Goal: Transaction & Acquisition: Obtain resource

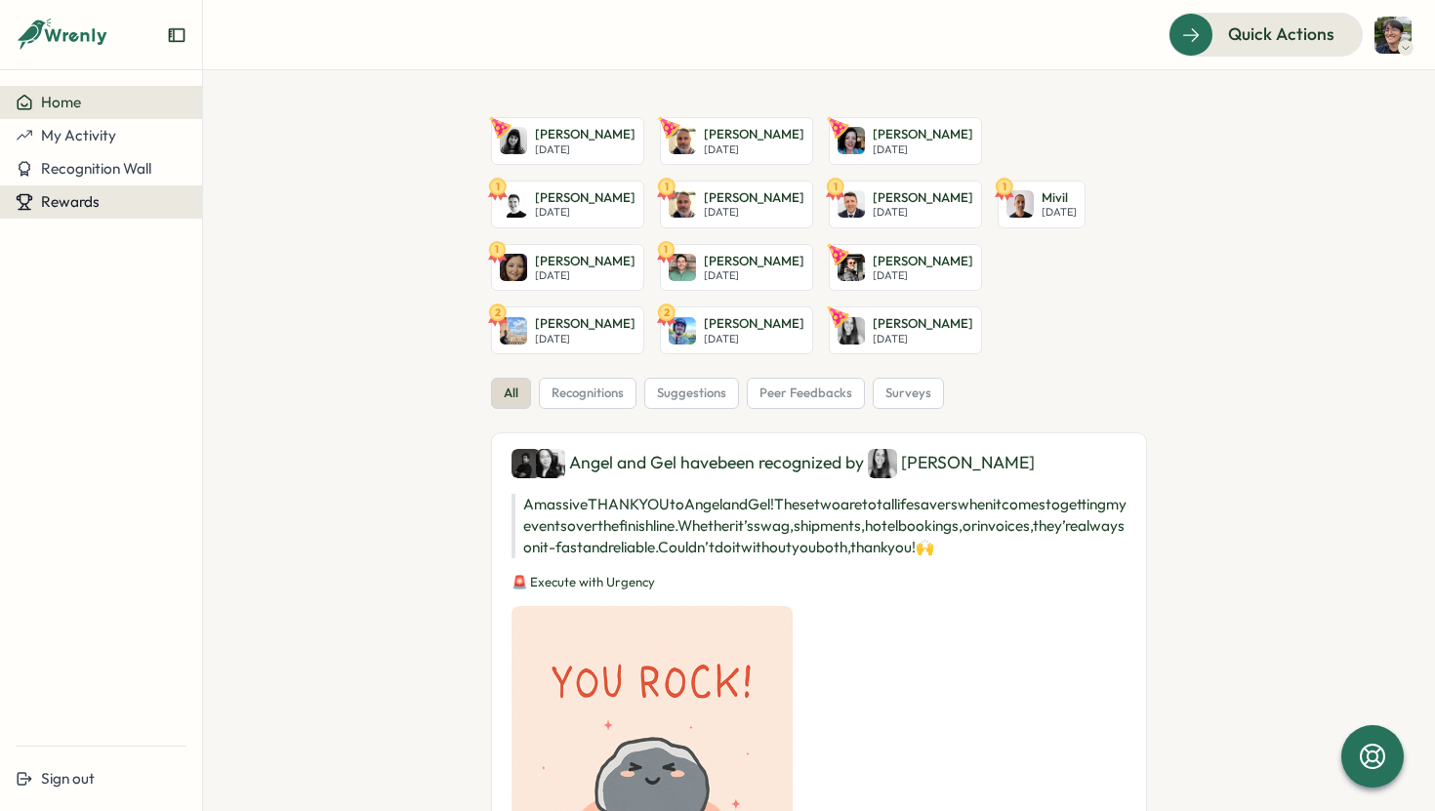
click at [94, 197] on span "Rewards" at bounding box center [70, 201] width 59 height 19
click at [228, 202] on div "Redeem Rewards" at bounding box center [265, 201] width 116 height 21
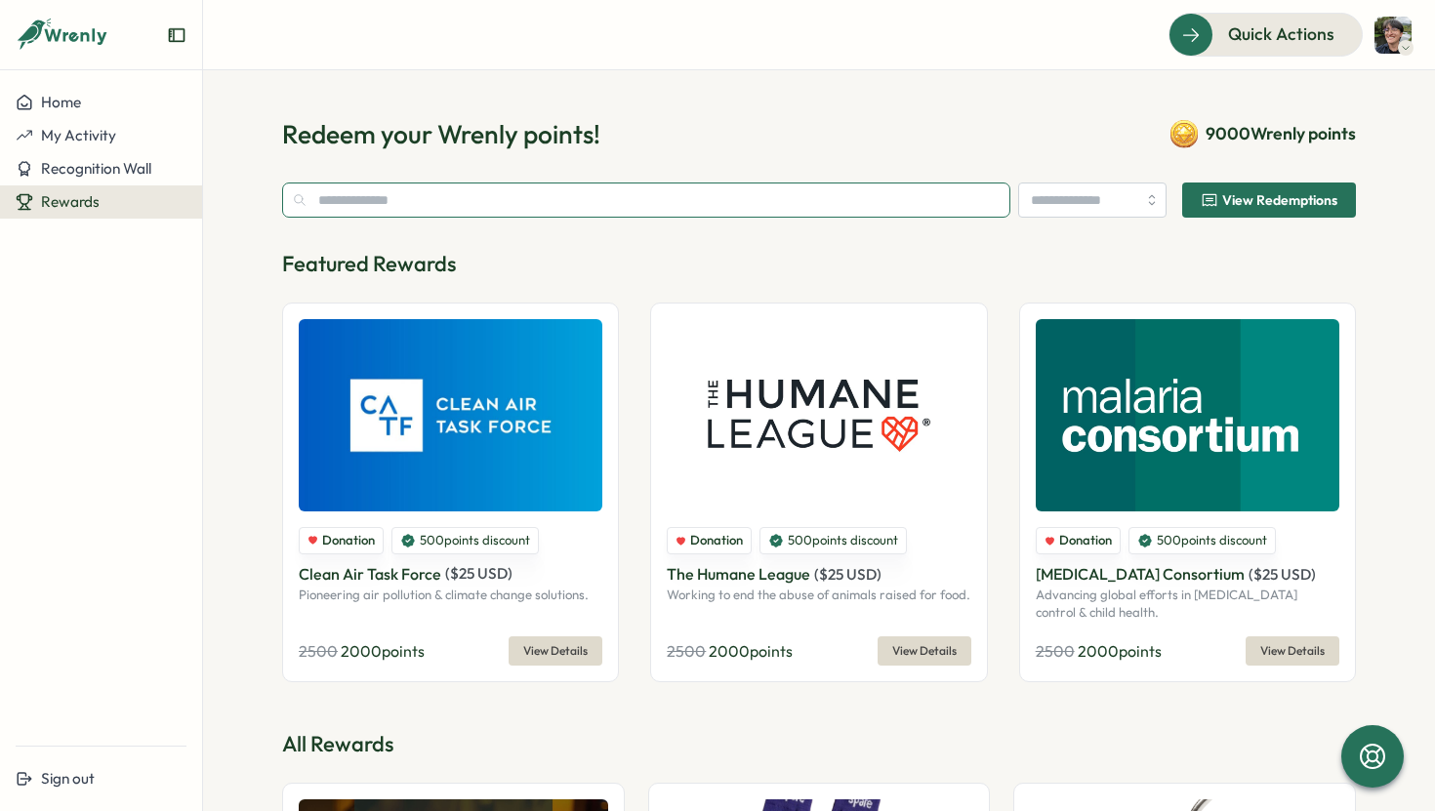
click at [727, 197] on input "text" at bounding box center [646, 200] width 728 height 35
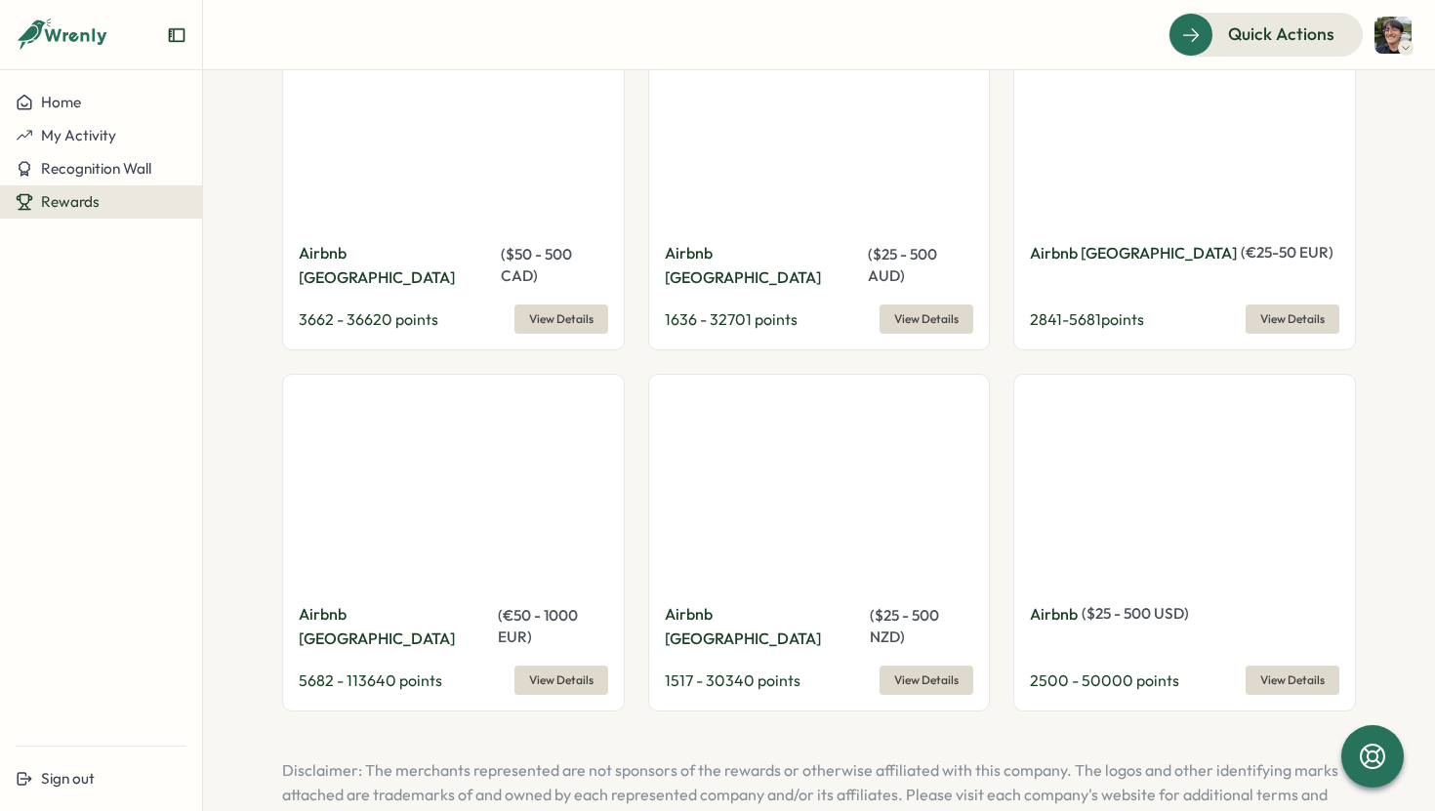
scroll to position [255, 0]
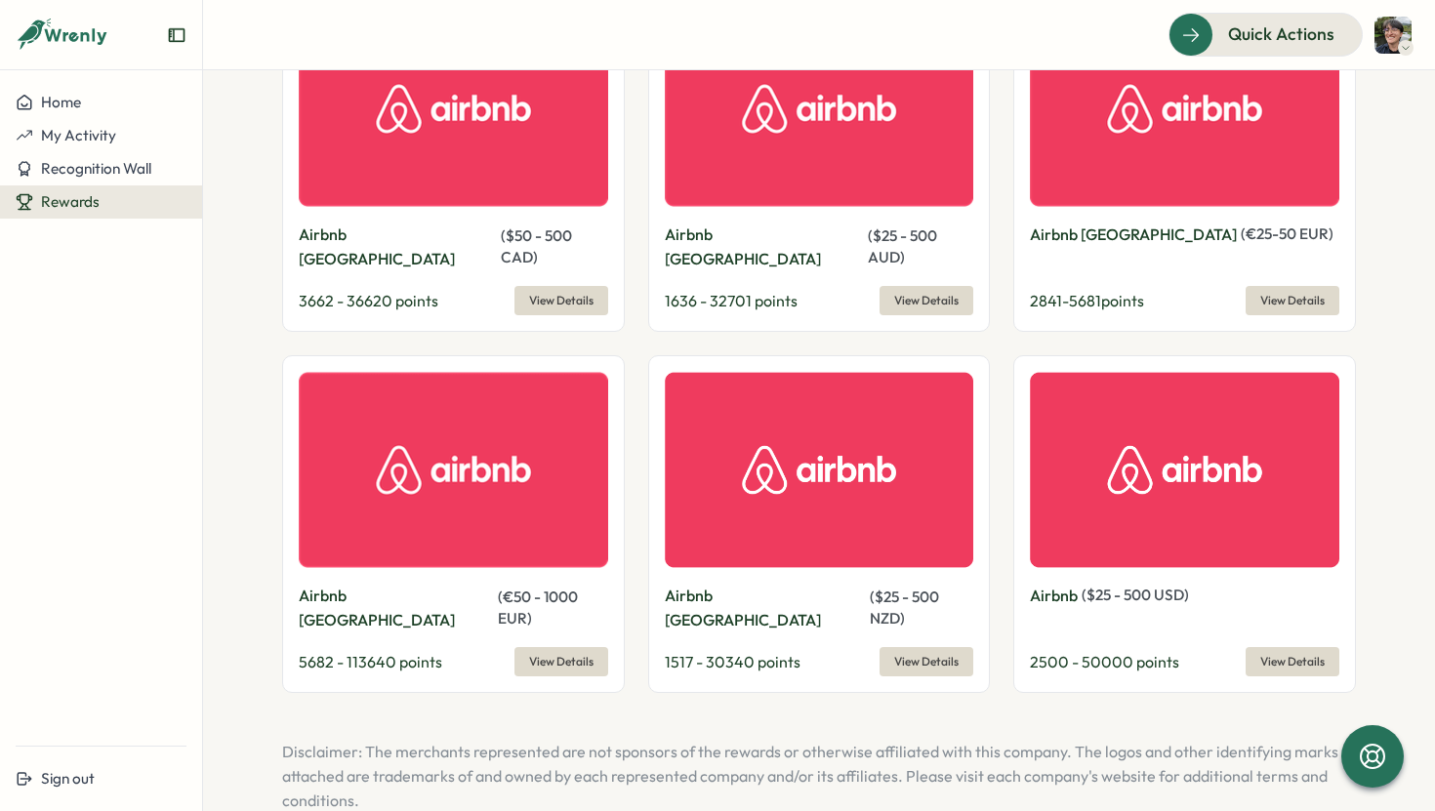
type input "******"
click at [1302, 648] on span "View Details" at bounding box center [1292, 661] width 64 height 27
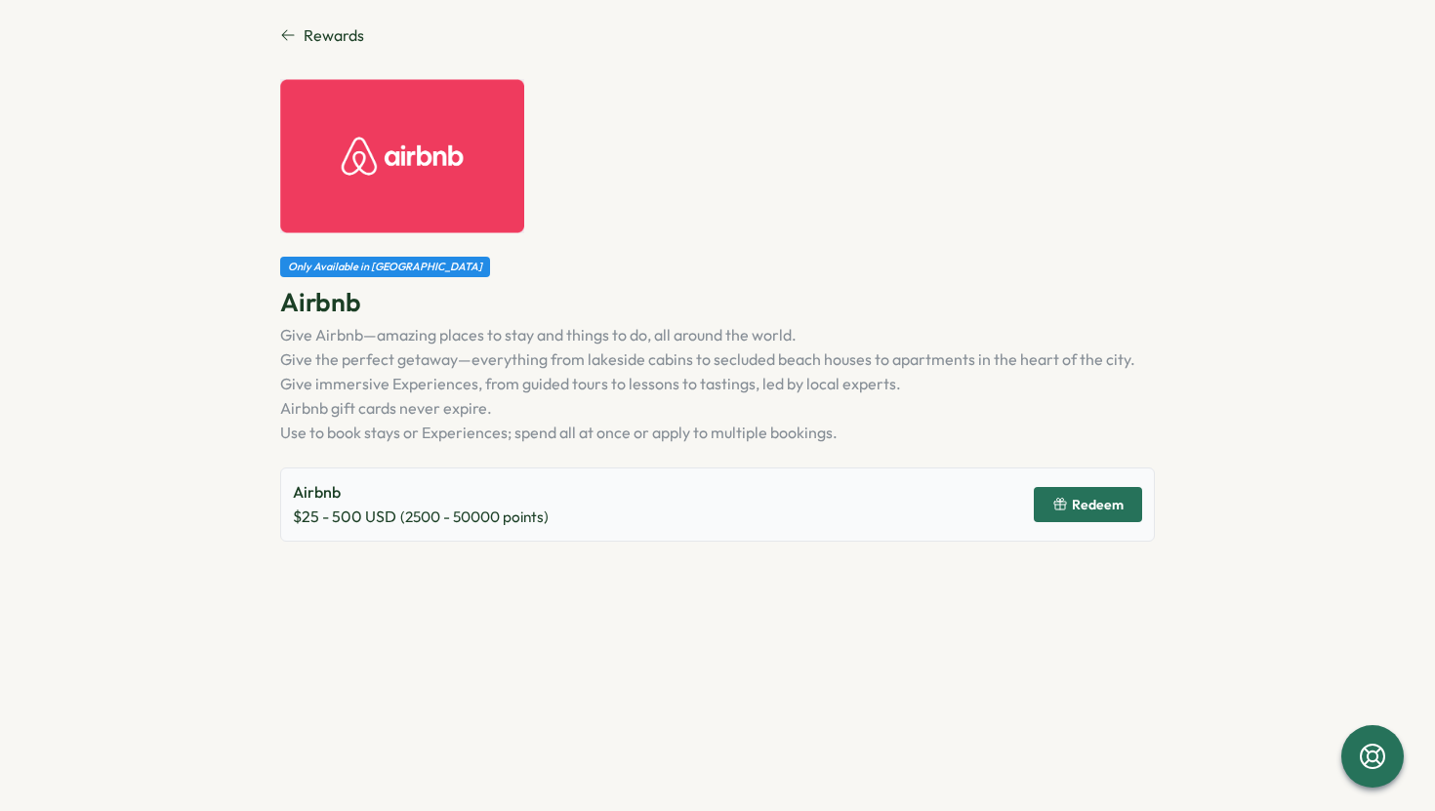
click at [1089, 507] on span "Redeem" at bounding box center [1098, 505] width 52 height 14
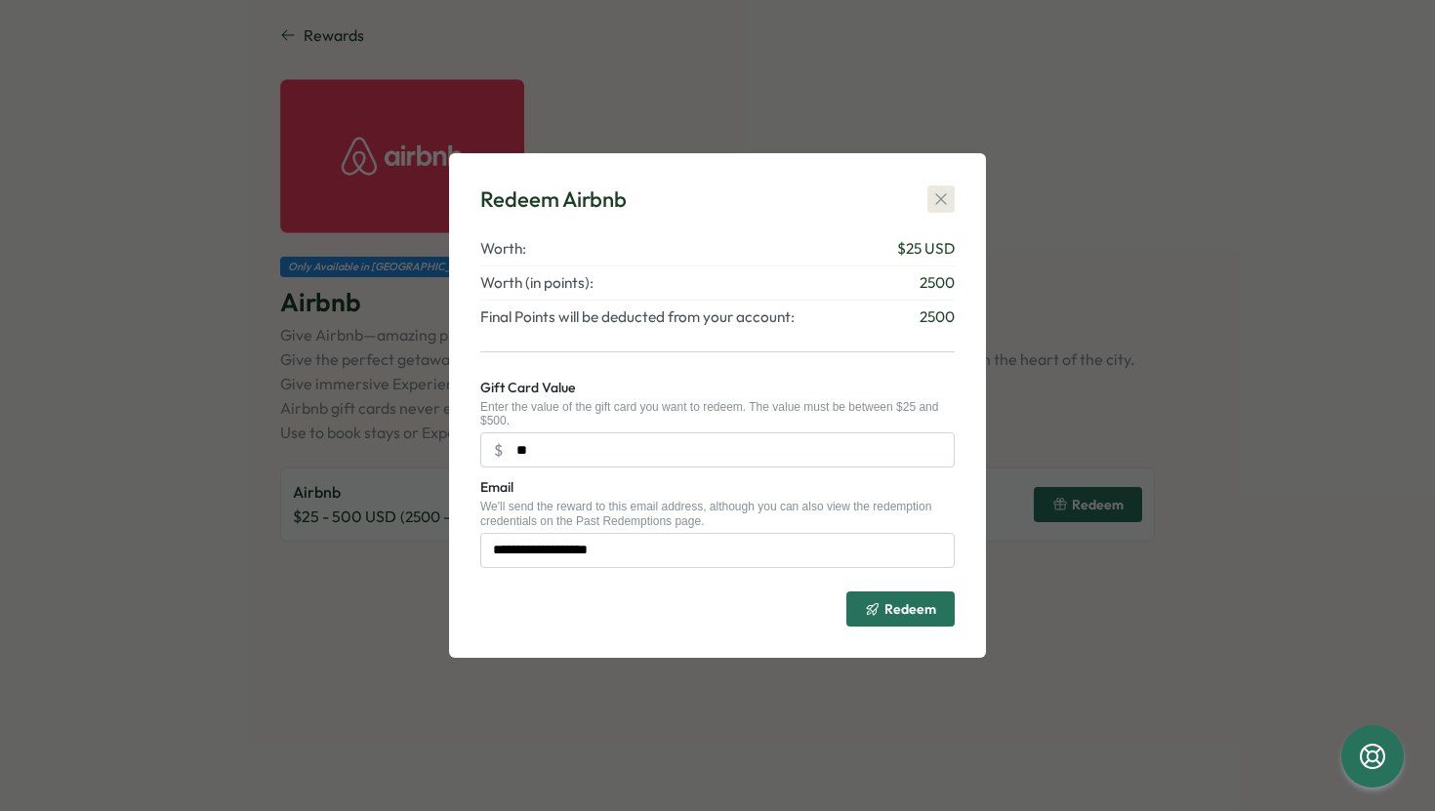
click at [1034, 487] on button "Redeem" at bounding box center [1088, 504] width 108 height 35
